Goal: Find specific page/section: Find specific page/section

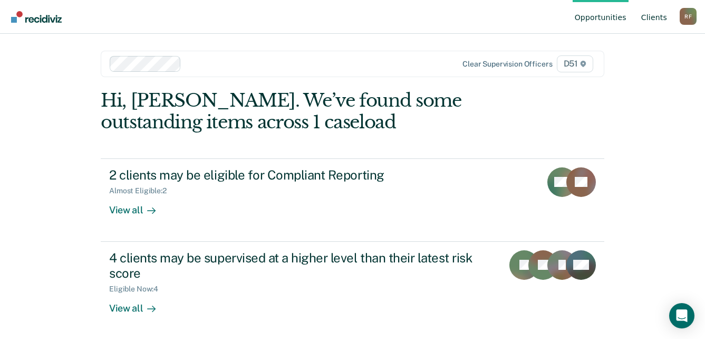
click at [660, 16] on link "Client s" at bounding box center [654, 17] width 30 height 34
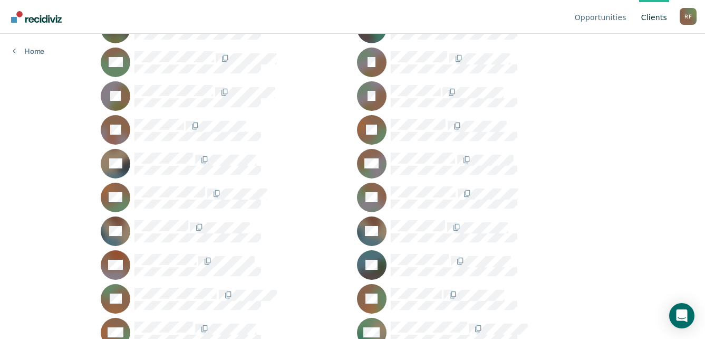
scroll to position [791, 0]
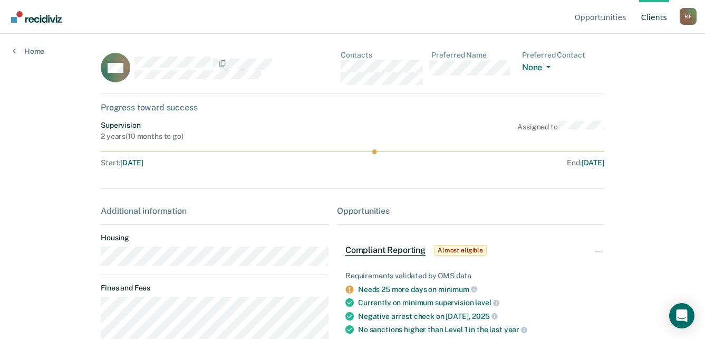
click at [340, 64] on div "CM Contacts Preferred Name Preferred Contact None Call Text Email None" at bounding box center [353, 72] width 504 height 43
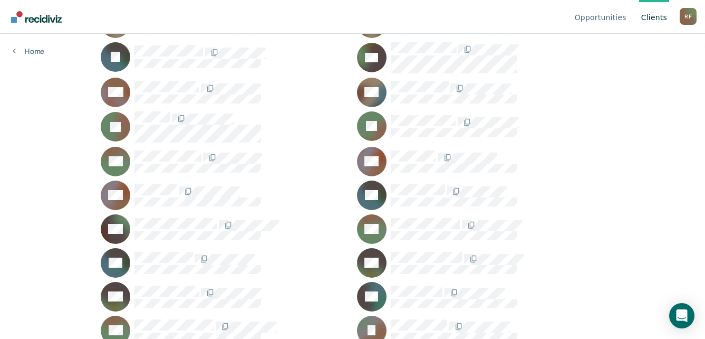
scroll to position [475, 0]
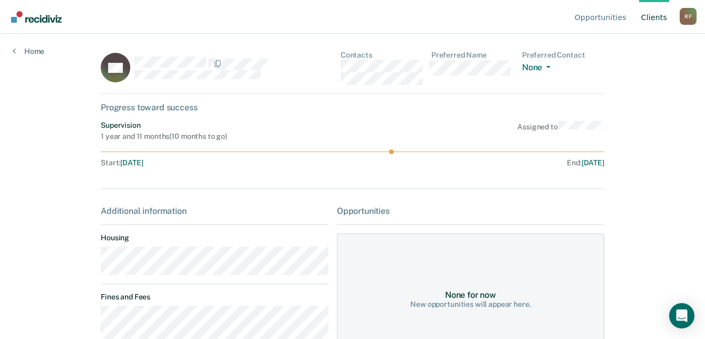
click at [341, 67] on div "KH Contacts Preferred Name Preferred Contact None Call Text Email None" at bounding box center [353, 72] width 504 height 43
